Goal: Transaction & Acquisition: Purchase product/service

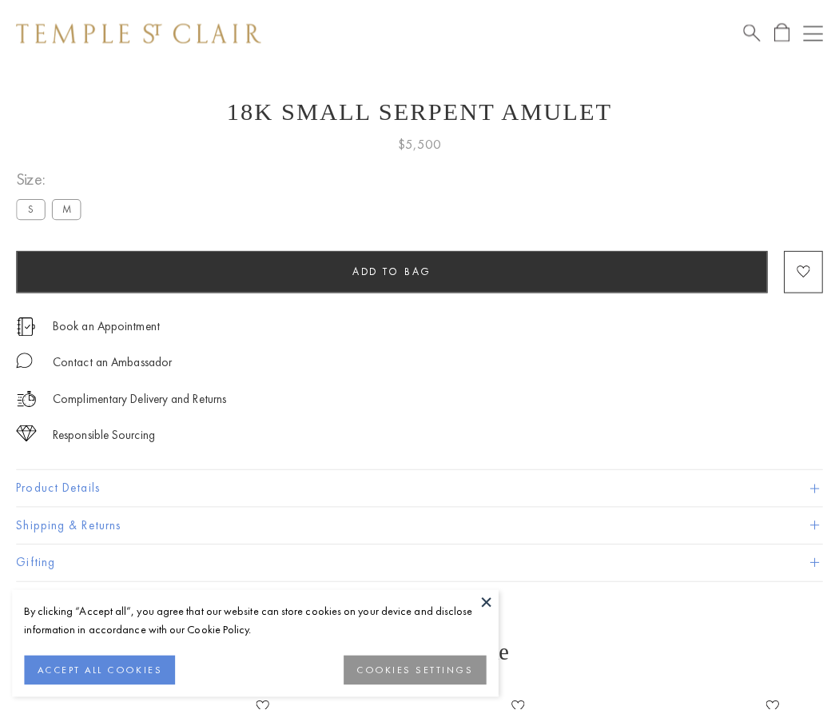
scroll to position [45, 0]
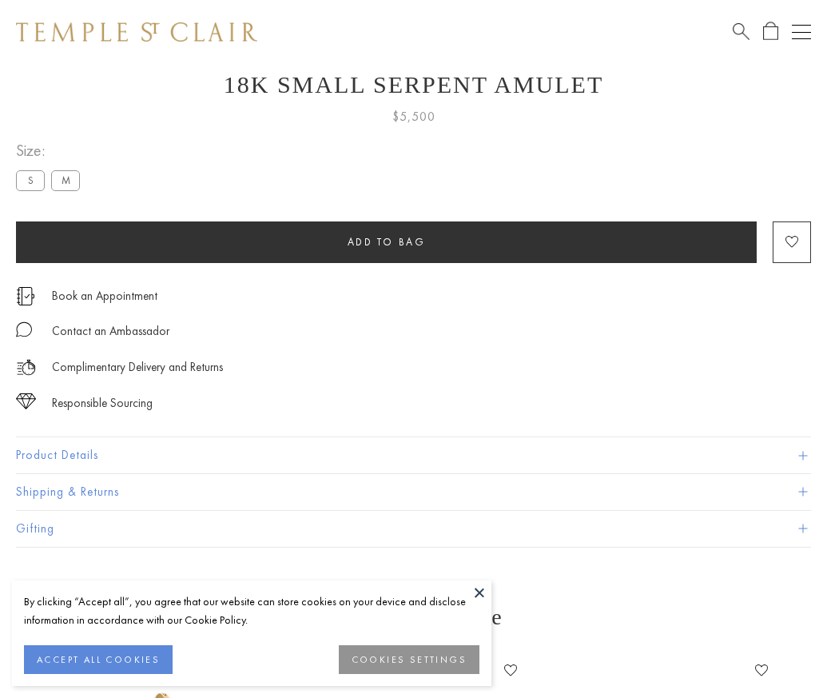
click at [386, 241] on span "Add to bag" at bounding box center [387, 242] width 78 height 14
